Goal: Task Accomplishment & Management: Use online tool/utility

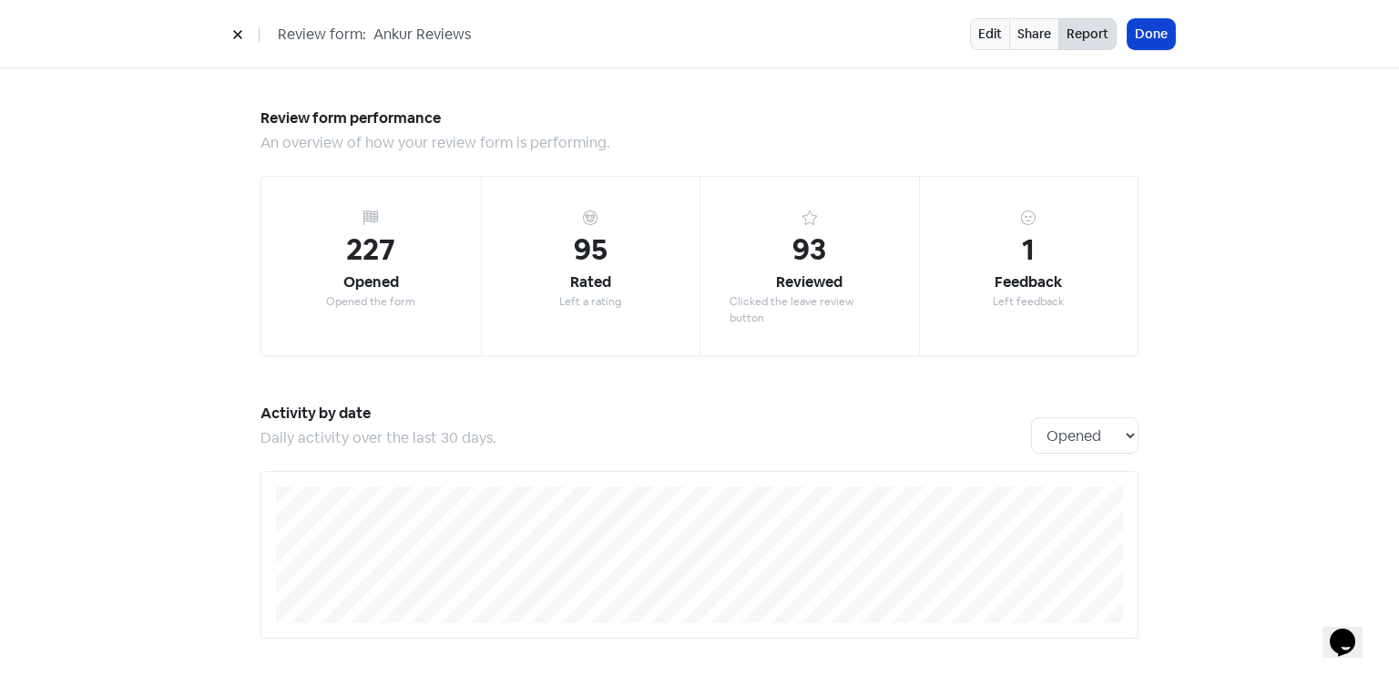
scroll to position [1871, 0]
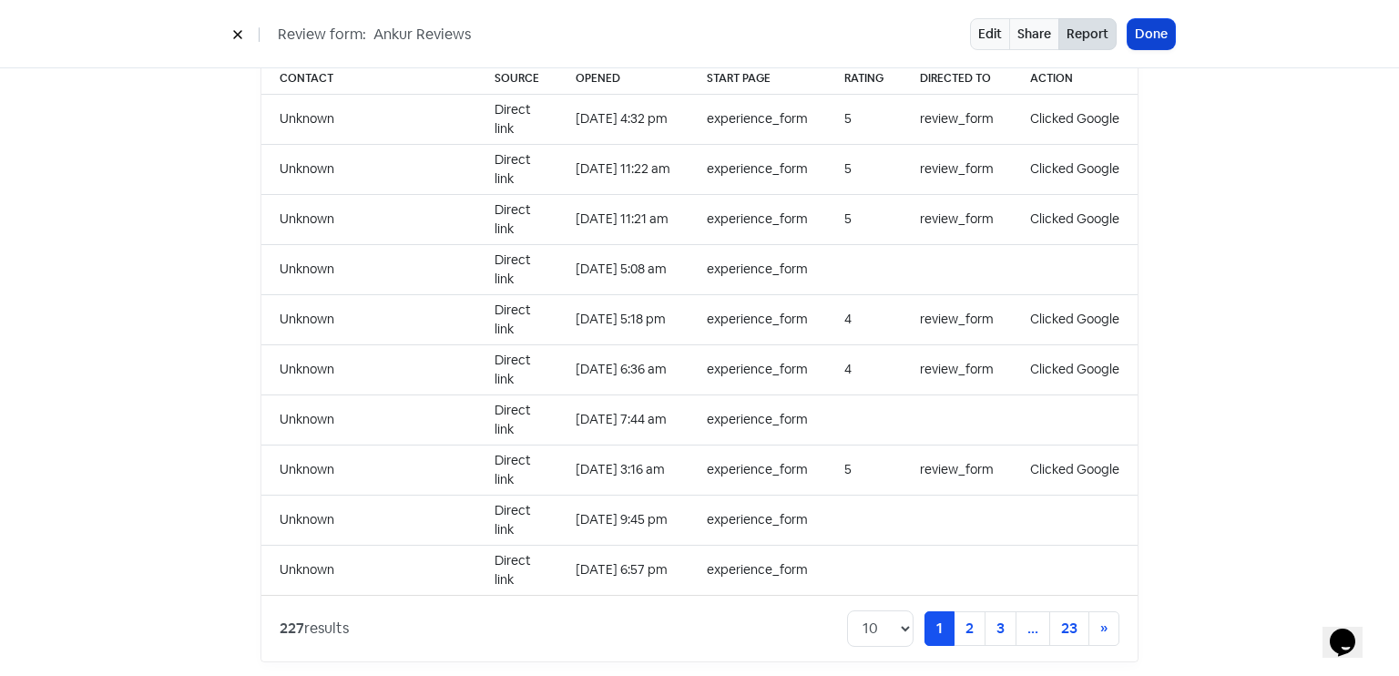
click at [1162, 39] on button "Done" at bounding box center [1150, 34] width 47 height 30
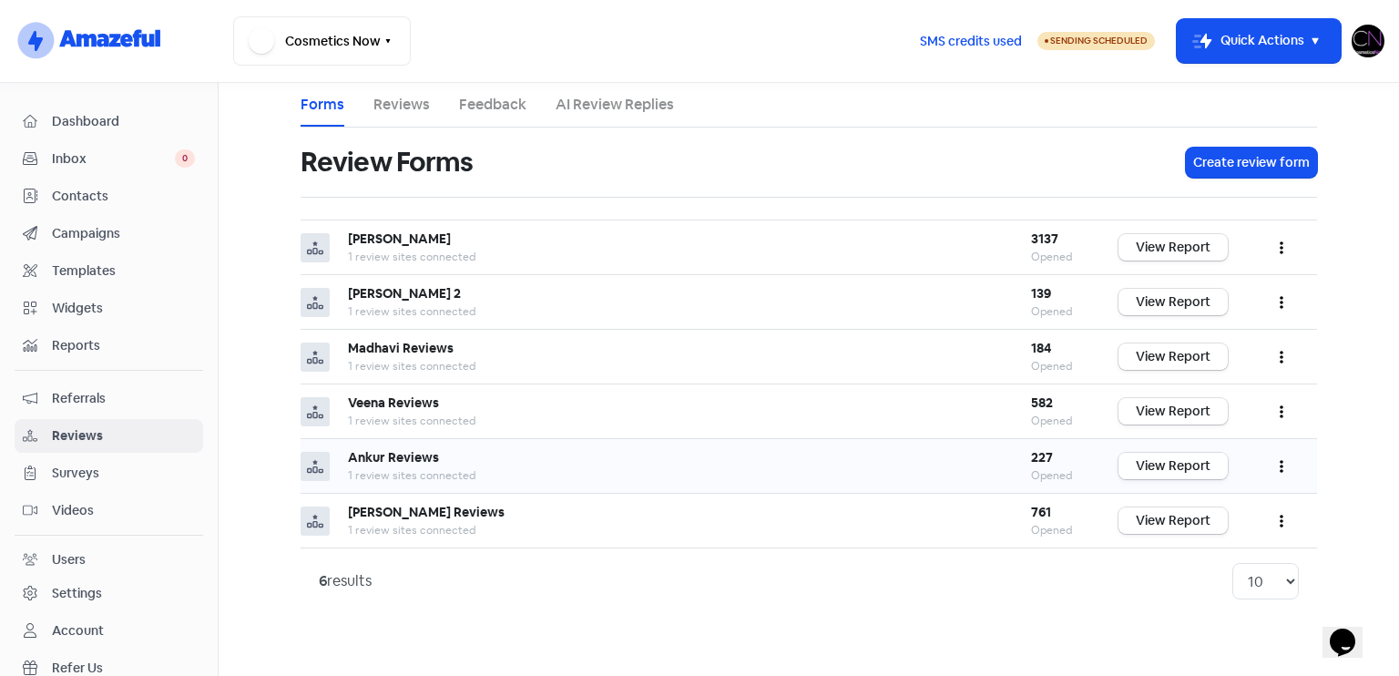
click at [1165, 466] on link "View Report" at bounding box center [1172, 466] width 109 height 26
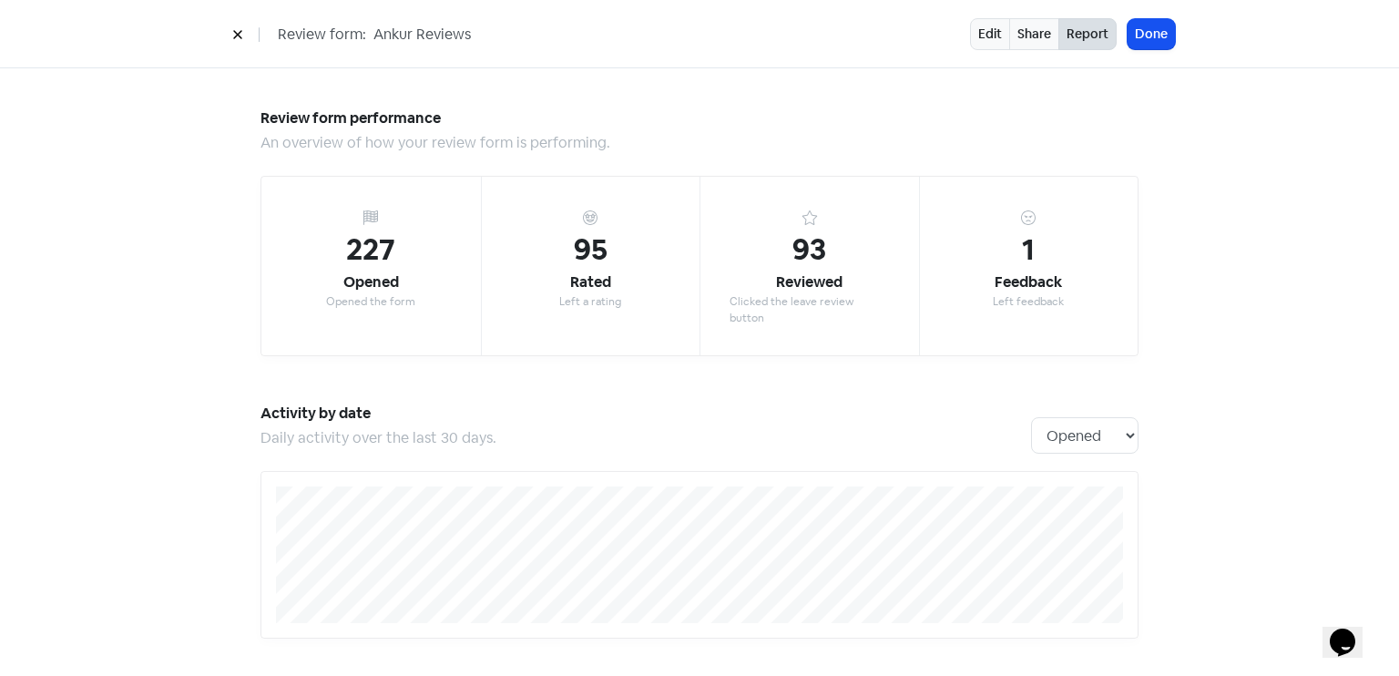
scroll to position [1594, 0]
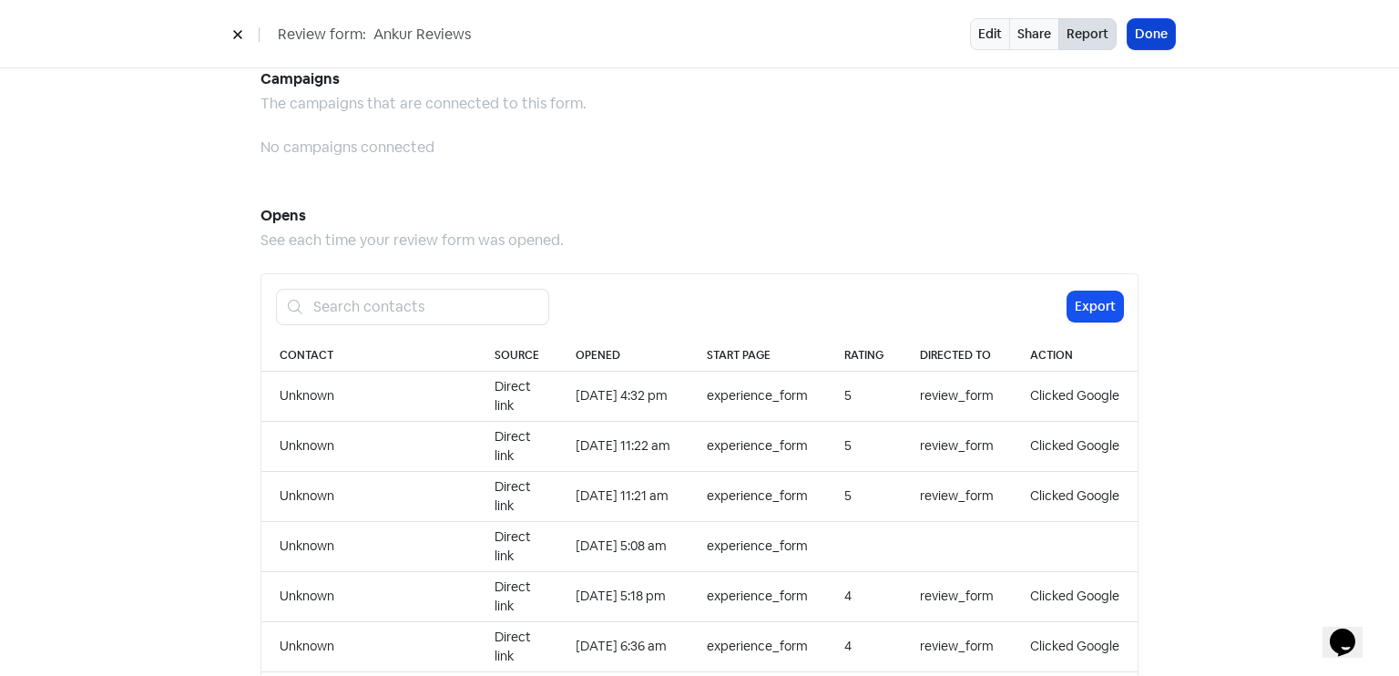
click at [1127, 24] on button "Done" at bounding box center [1150, 34] width 47 height 30
